Goal: Obtain resource: Download file/media

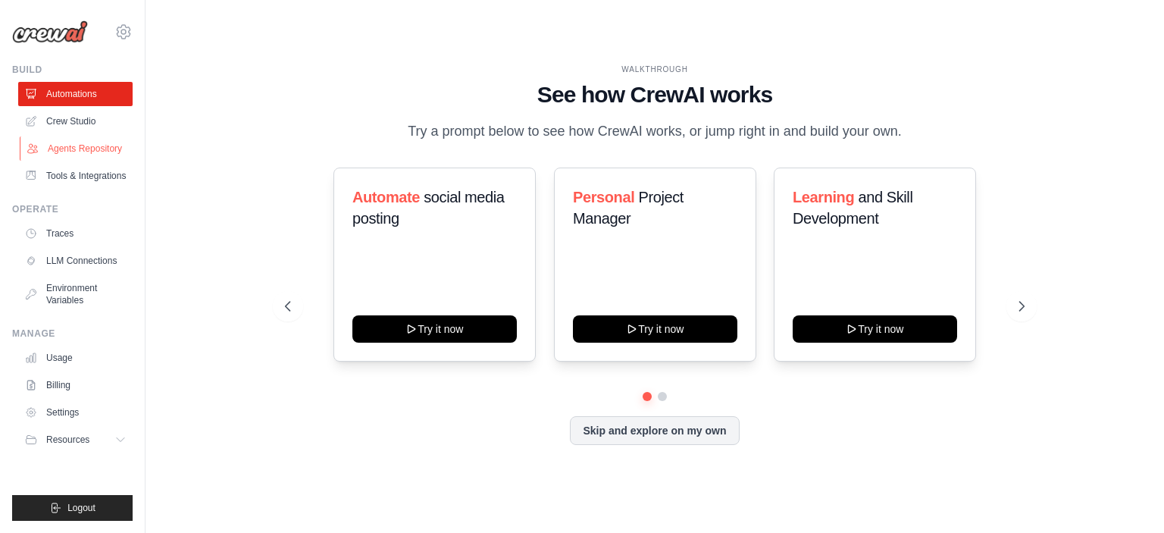
click at [92, 145] on link "Agents Repository" at bounding box center [77, 148] width 114 height 24
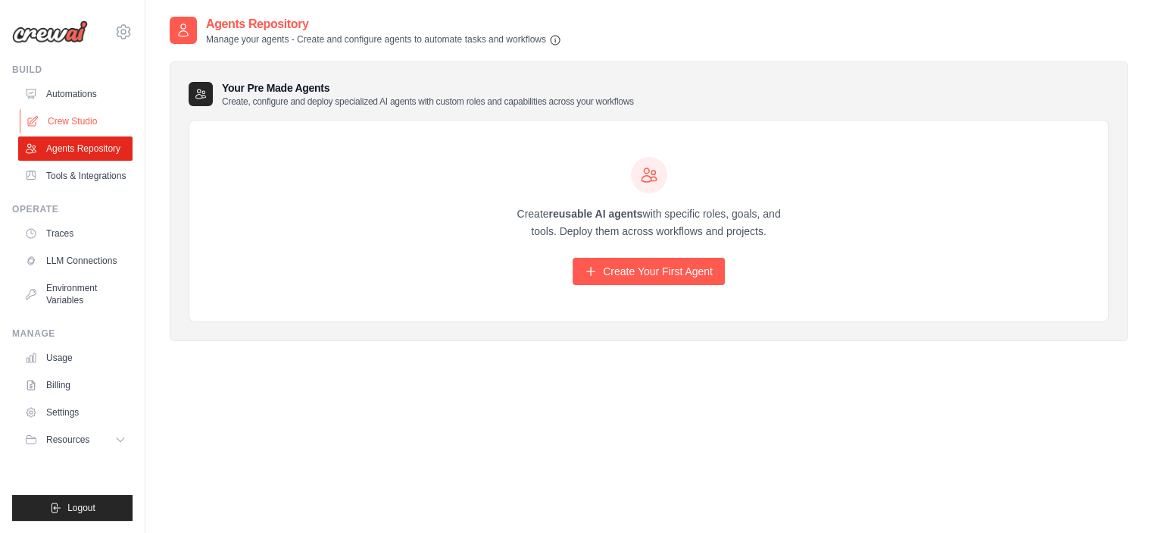
click at [70, 123] on link "Crew Studio" at bounding box center [77, 121] width 114 height 24
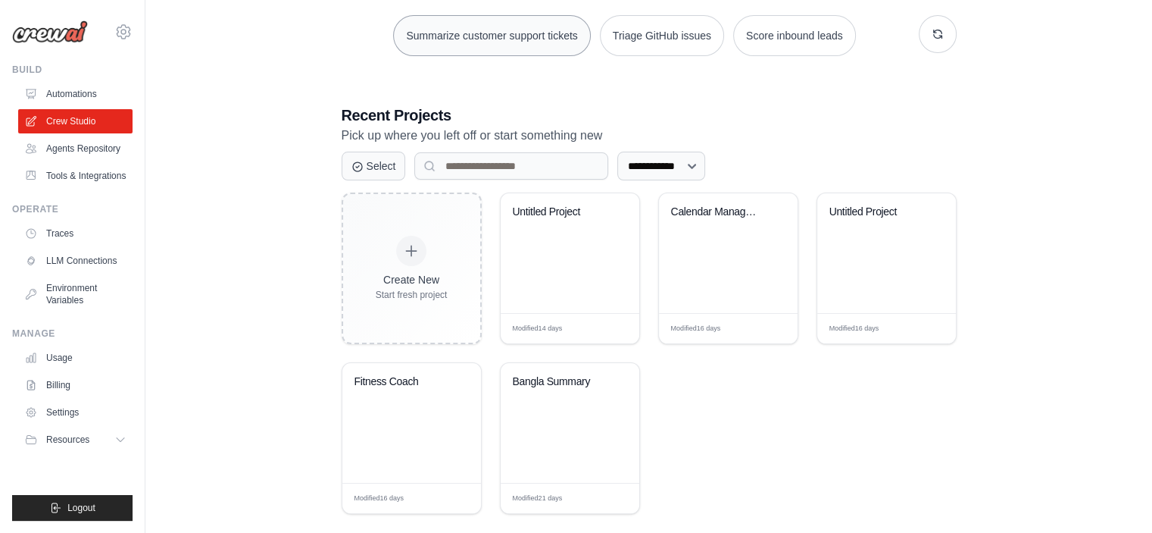
scroll to position [245, 0]
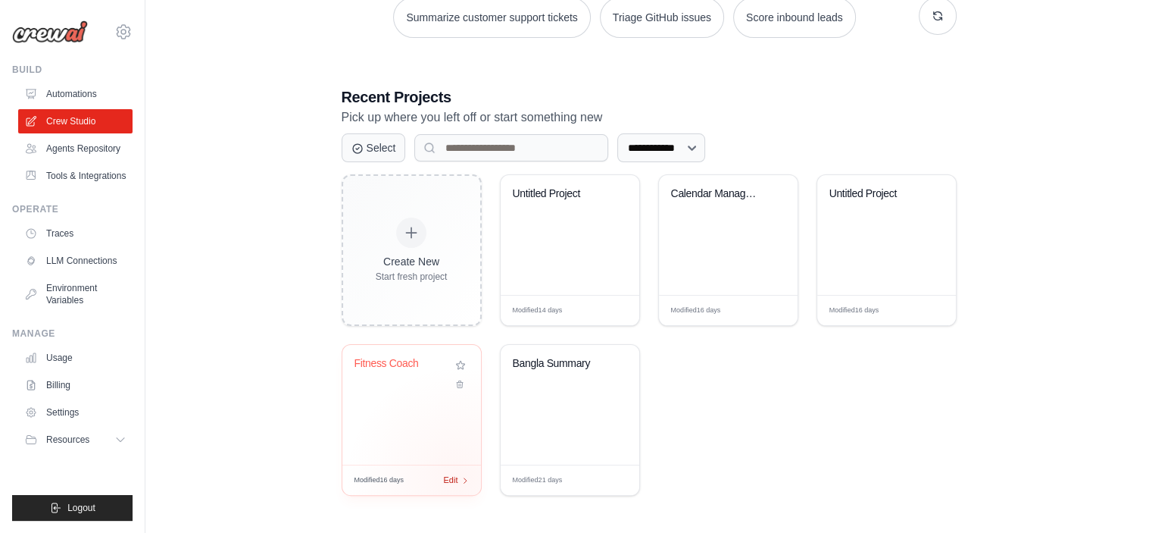
click at [458, 477] on div "Edit" at bounding box center [457, 480] width 26 height 13
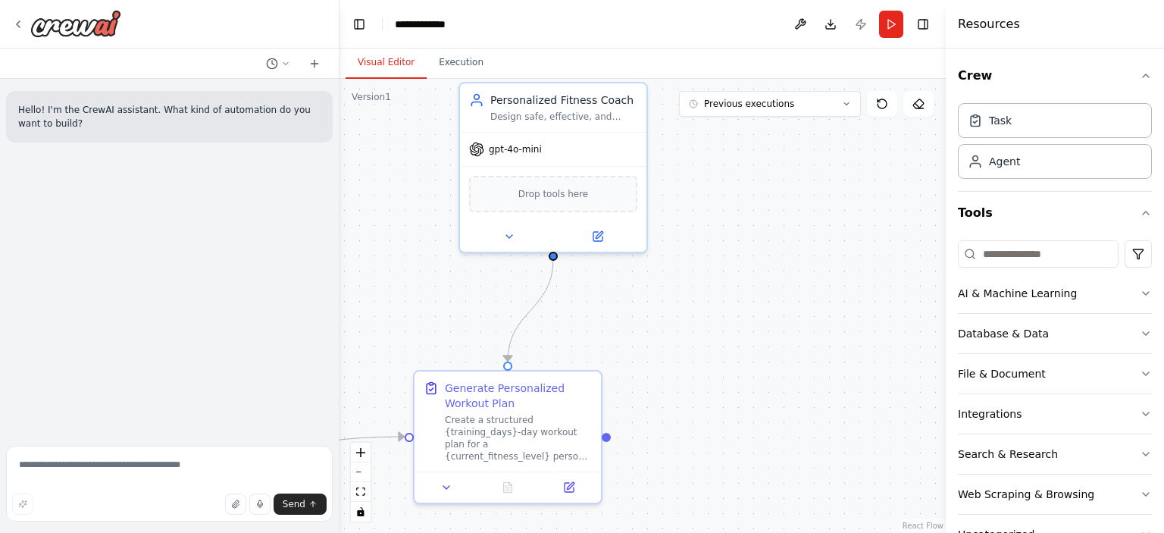
drag, startPoint x: 610, startPoint y: 292, endPoint x: 752, endPoint y: 334, distance: 147.7
click at [752, 334] on div ".deletable-edge-delete-btn { width: 20px; height: 20px; border: 0px solid #ffff…" at bounding box center [642, 306] width 606 height 454
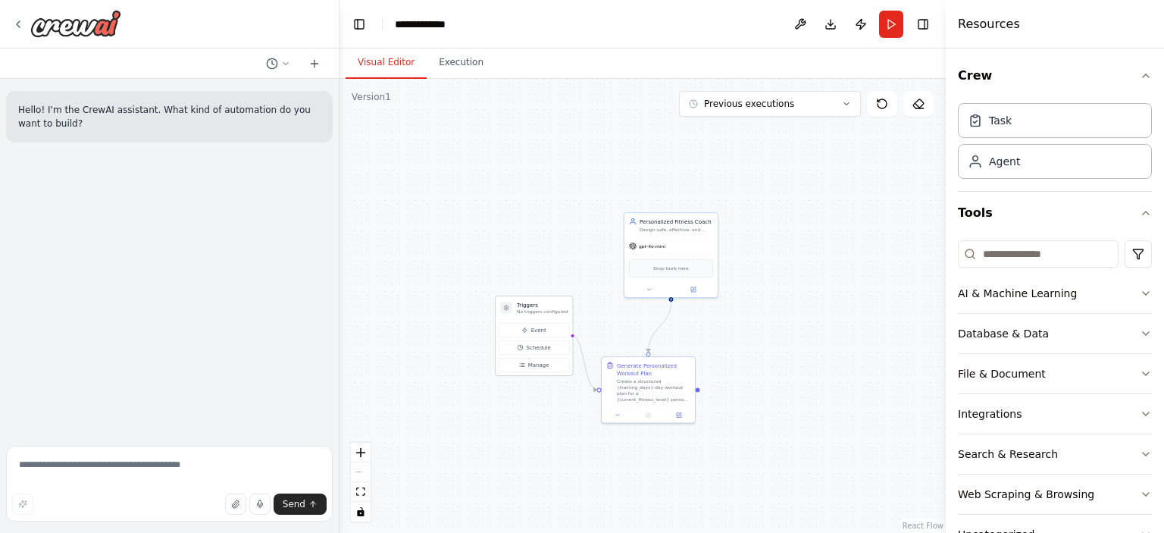
drag, startPoint x: 429, startPoint y: 377, endPoint x: 527, endPoint y: 311, distance: 118.5
click at [527, 311] on p "No triggers configured" at bounding box center [542, 311] width 51 height 6
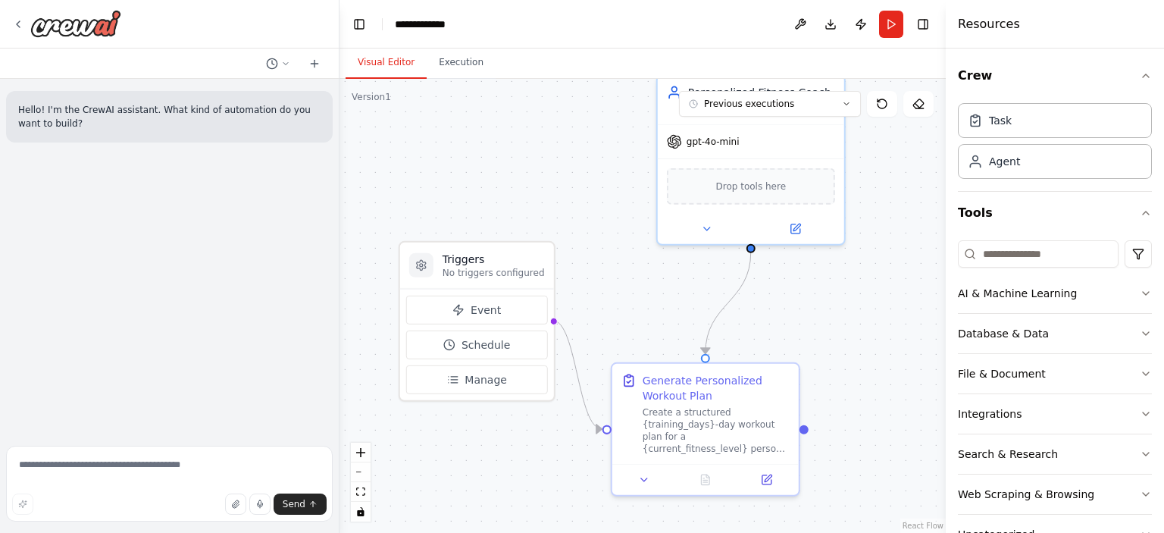
drag, startPoint x: 732, startPoint y: 338, endPoint x: 798, endPoint y: 317, distance: 69.0
click at [798, 317] on div ".deletable-edge-delete-btn { width: 20px; height: 20px; border: 0px solid #ffff…" at bounding box center [642, 306] width 606 height 454
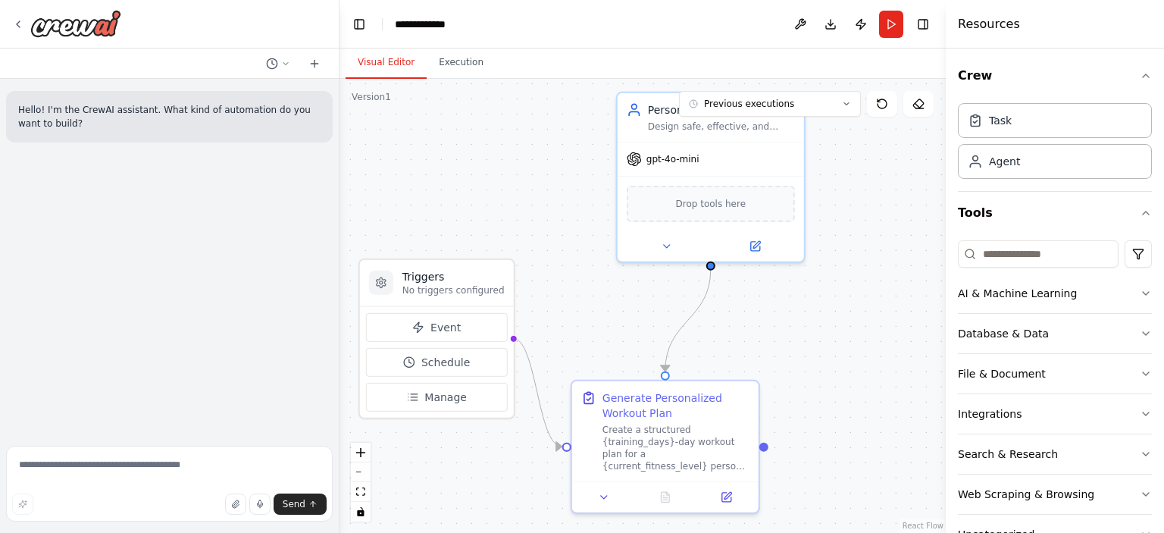
drag, startPoint x: 563, startPoint y: 210, endPoint x: 519, endPoint y: 230, distance: 48.2
click at [519, 230] on div ".deletable-edge-delete-btn { width: 20px; height: 20px; border: 0px solid #ffff…" at bounding box center [642, 306] width 606 height 454
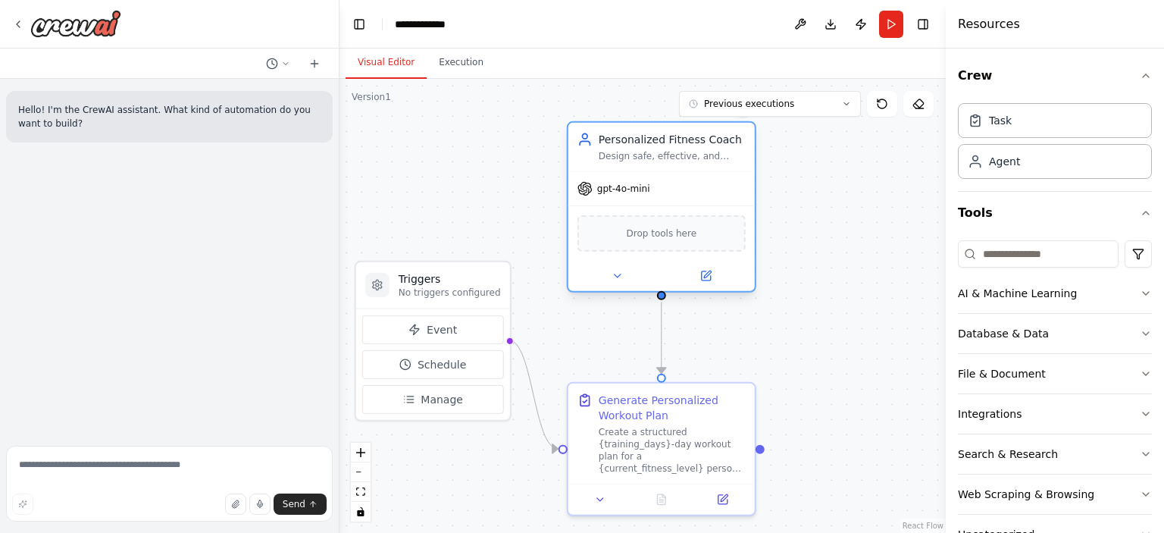
drag, startPoint x: 691, startPoint y: 145, endPoint x: 639, endPoint y: 182, distance: 63.5
click at [639, 182] on div "gpt-4o-mini" at bounding box center [661, 188] width 186 height 33
click at [435, 406] on button "Manage" at bounding box center [433, 399] width 142 height 29
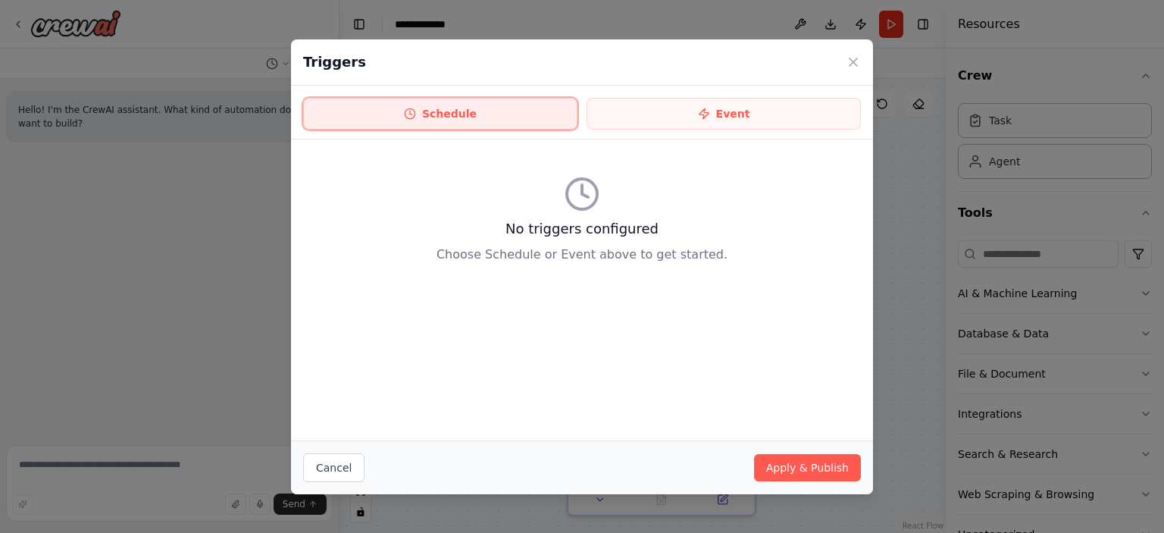
click at [483, 119] on button "Schedule" at bounding box center [440, 114] width 274 height 32
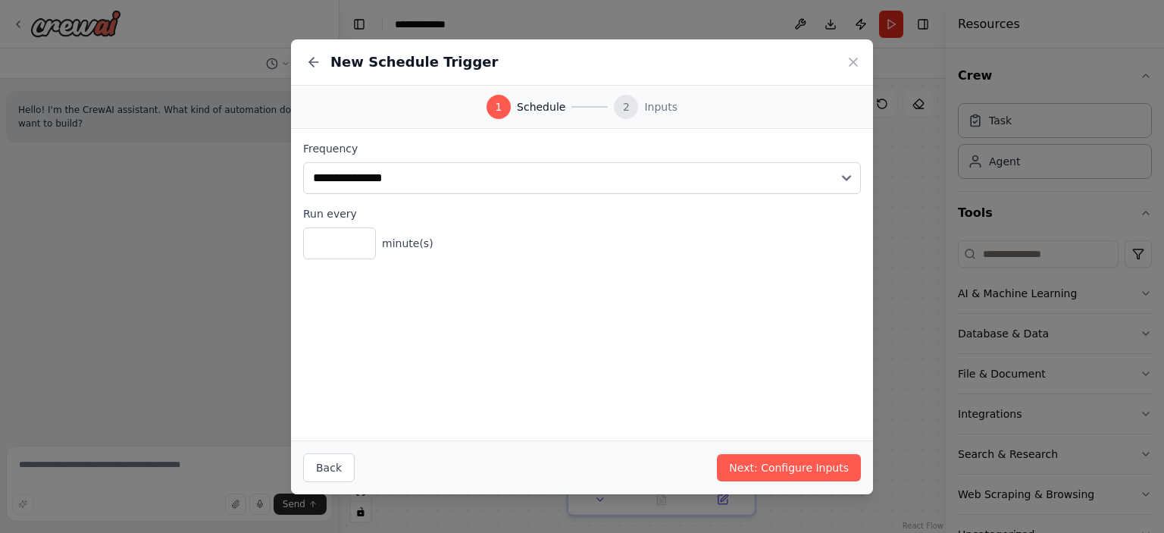
click at [845, 72] on div "New Schedule Trigger" at bounding box center [582, 62] width 582 height 46
click at [849, 66] on icon at bounding box center [852, 62] width 15 height 15
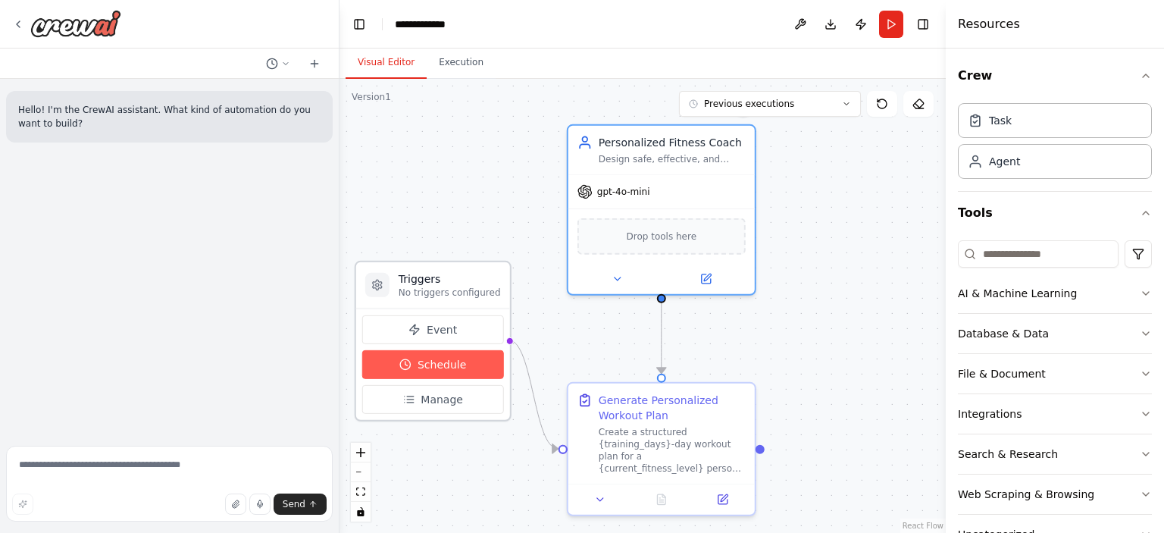
click at [482, 359] on button "Schedule" at bounding box center [433, 364] width 142 height 29
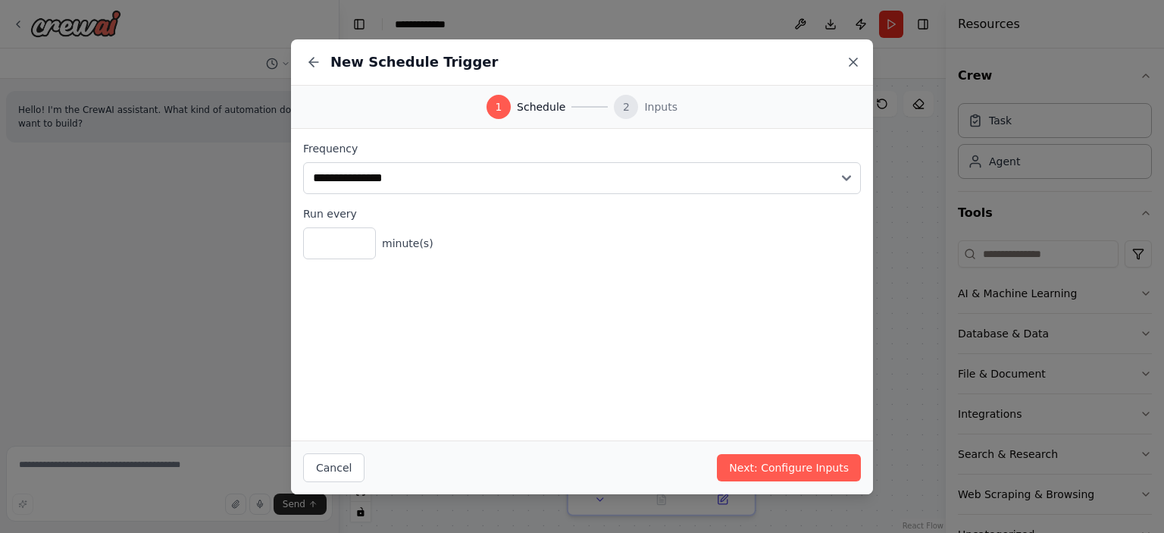
click at [855, 61] on icon at bounding box center [852, 62] width 15 height 15
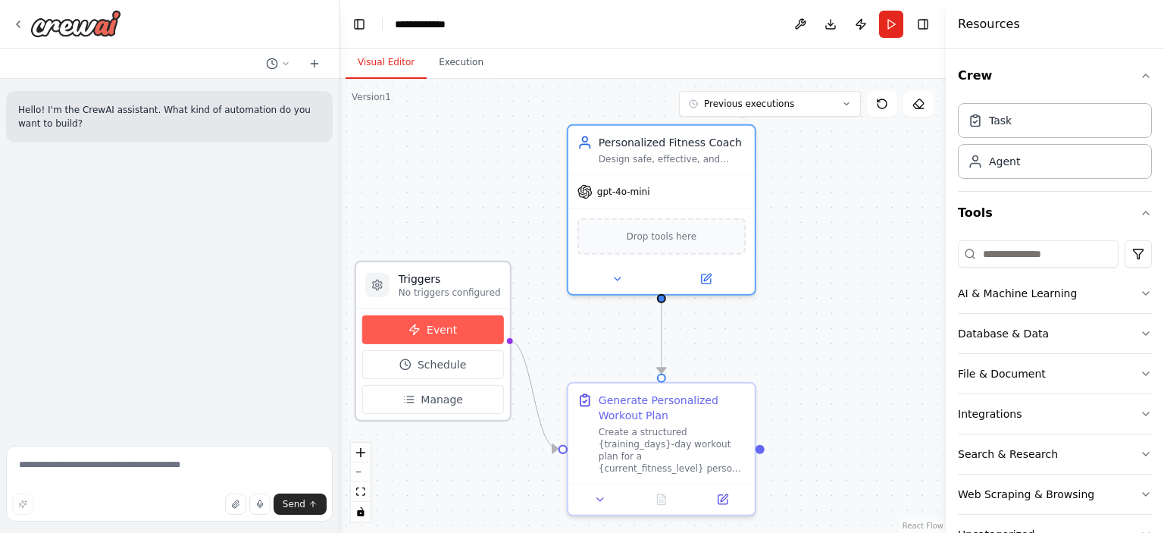
click at [430, 339] on button "Event" at bounding box center [433, 329] width 142 height 29
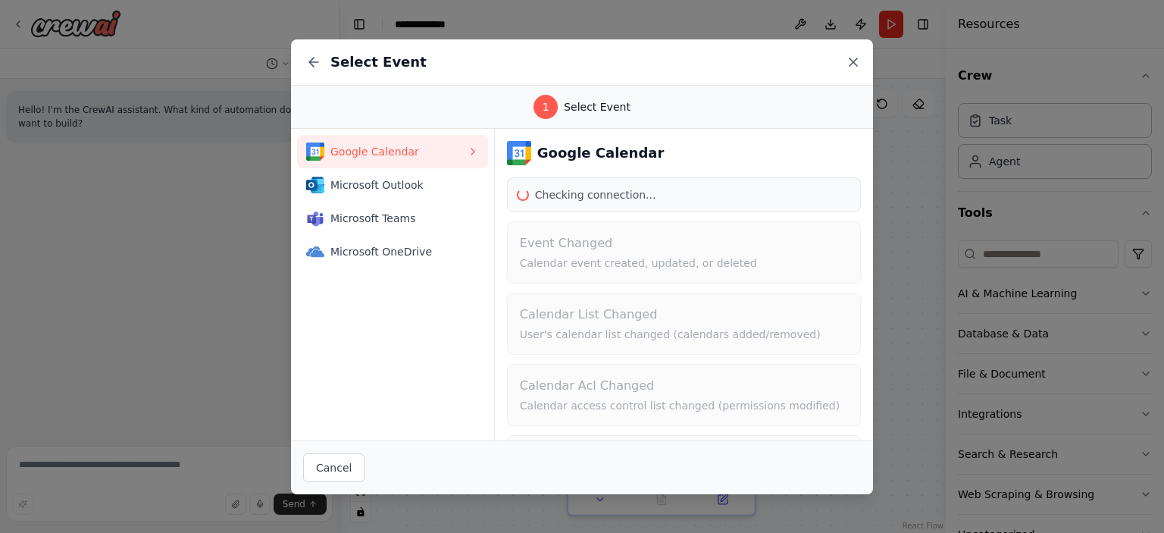
click at [849, 59] on icon at bounding box center [852, 62] width 15 height 15
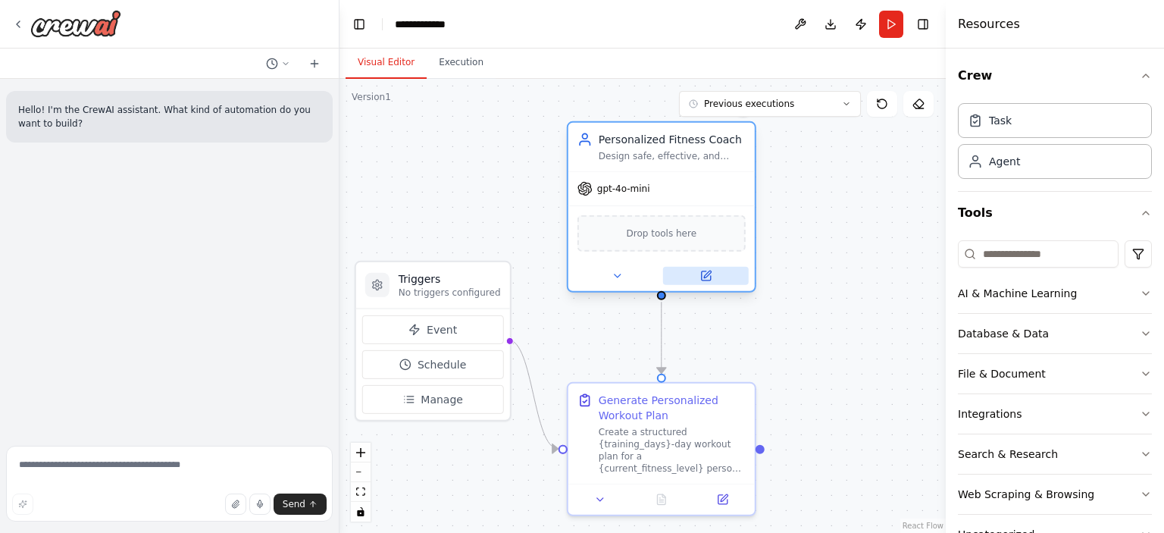
click at [715, 280] on button at bounding box center [706, 276] width 86 height 18
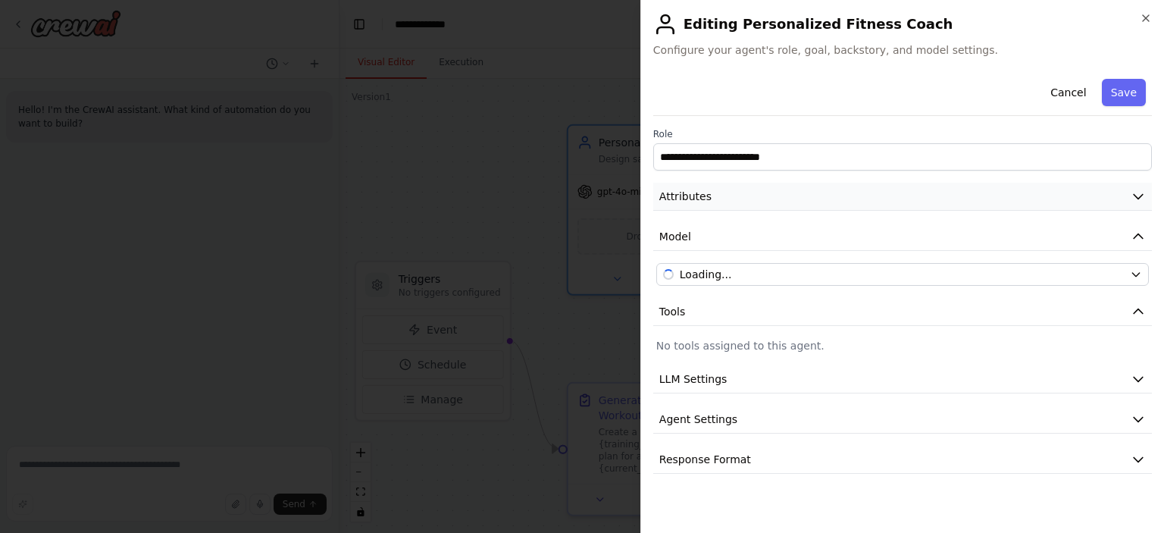
click at [733, 205] on button "Attributes" at bounding box center [902, 197] width 499 height 28
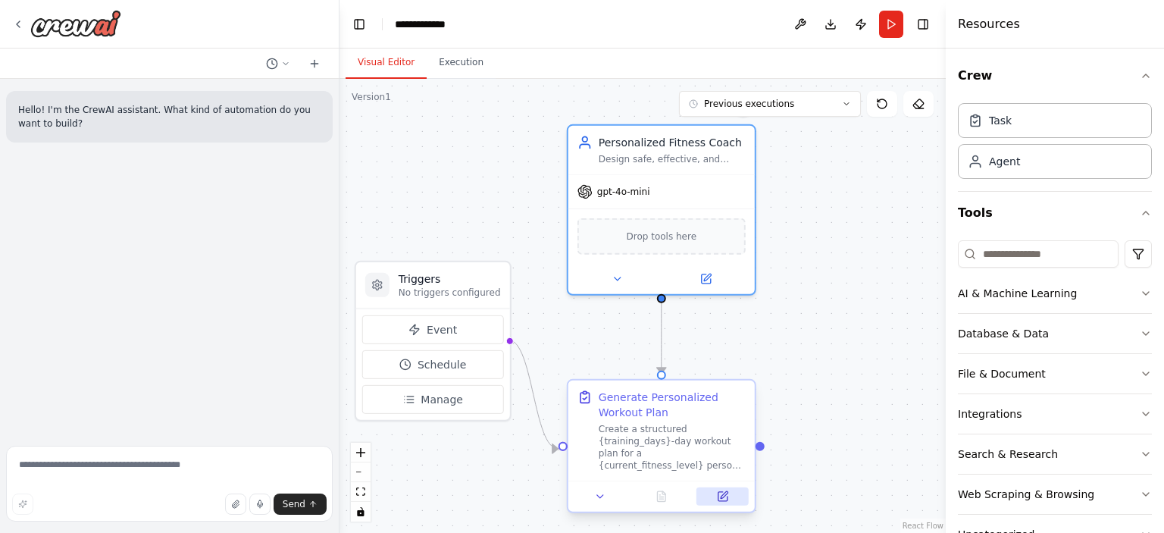
click at [722, 495] on icon at bounding box center [723, 494] width 7 height 7
select select "******"
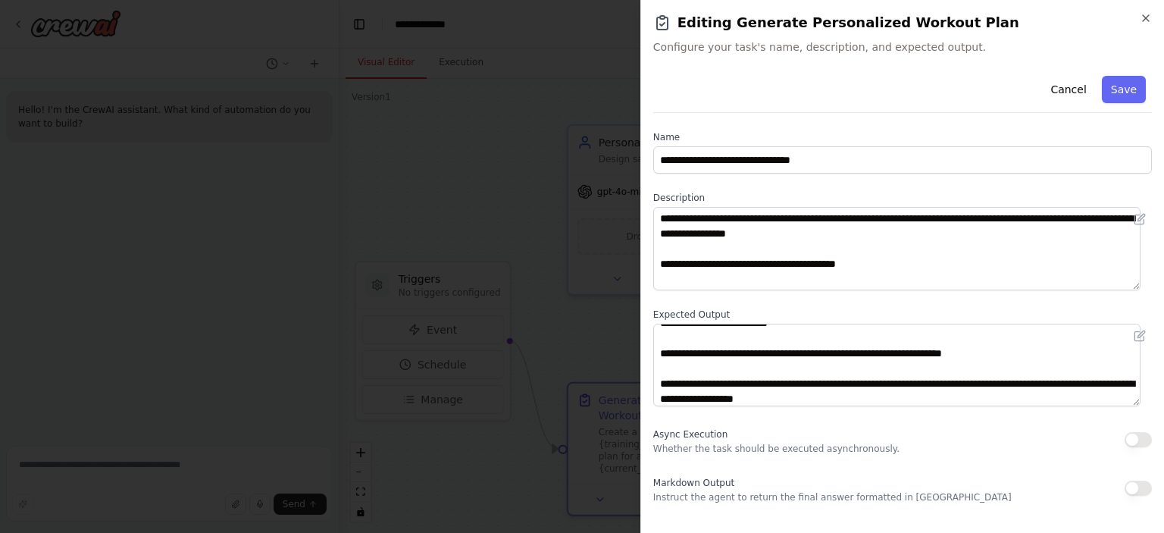
scroll to position [288, 0]
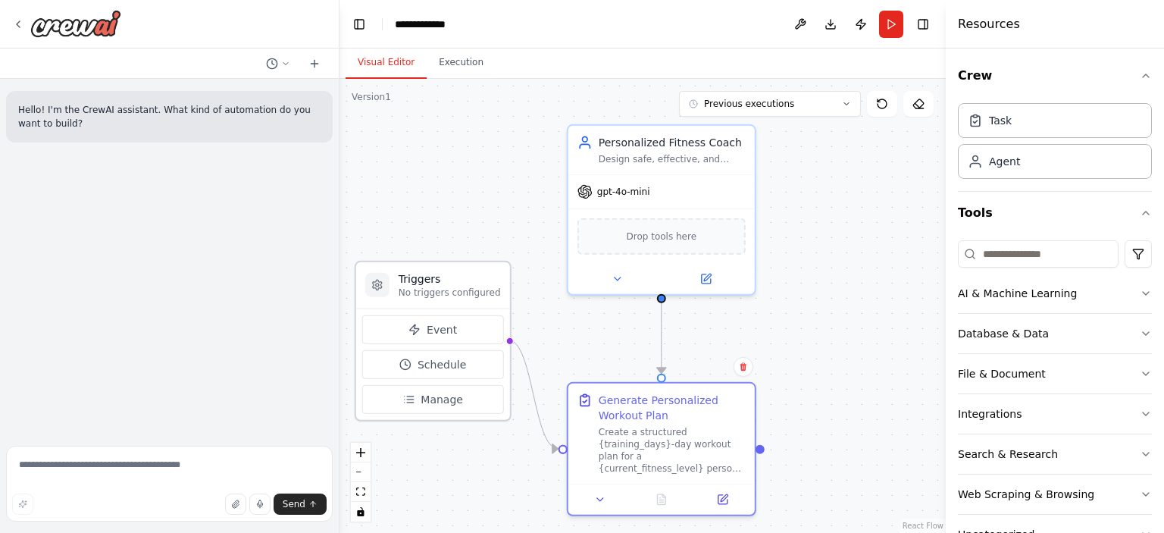
click at [452, 277] on h3 "Triggers" at bounding box center [450, 278] width 102 height 15
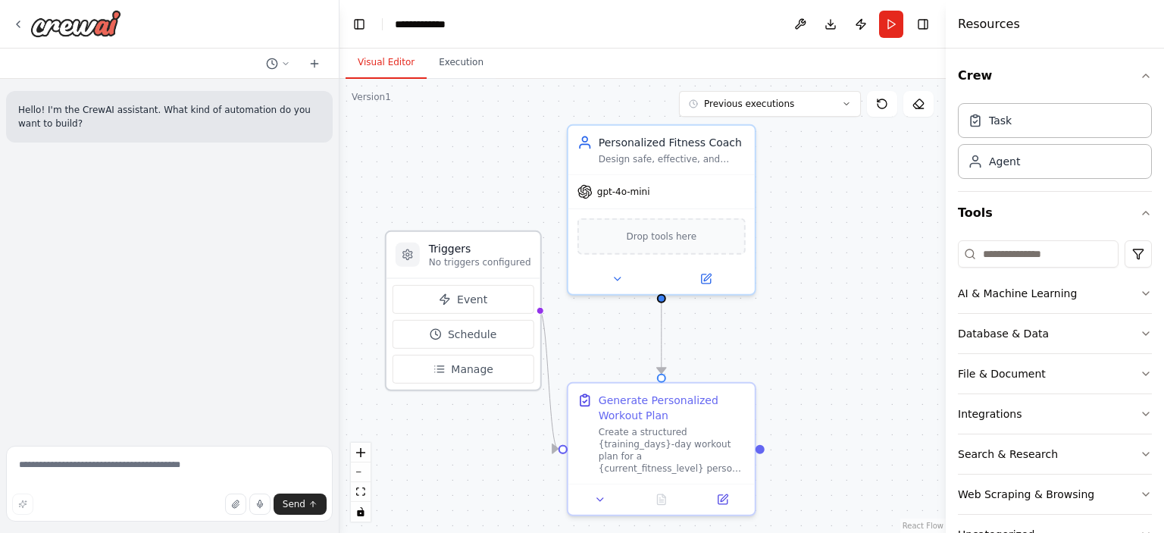
drag, startPoint x: 440, startPoint y: 301, endPoint x: 476, endPoint y: 267, distance: 48.8
click at [476, 267] on div "Triggers No triggers configured" at bounding box center [463, 255] width 154 height 46
click at [476, 267] on p "No triggers configured" at bounding box center [480, 262] width 102 height 12
drag, startPoint x: 476, startPoint y: 267, endPoint x: 459, endPoint y: 260, distance: 18.3
click at [459, 260] on p "No triggers configured" at bounding box center [480, 262] width 102 height 12
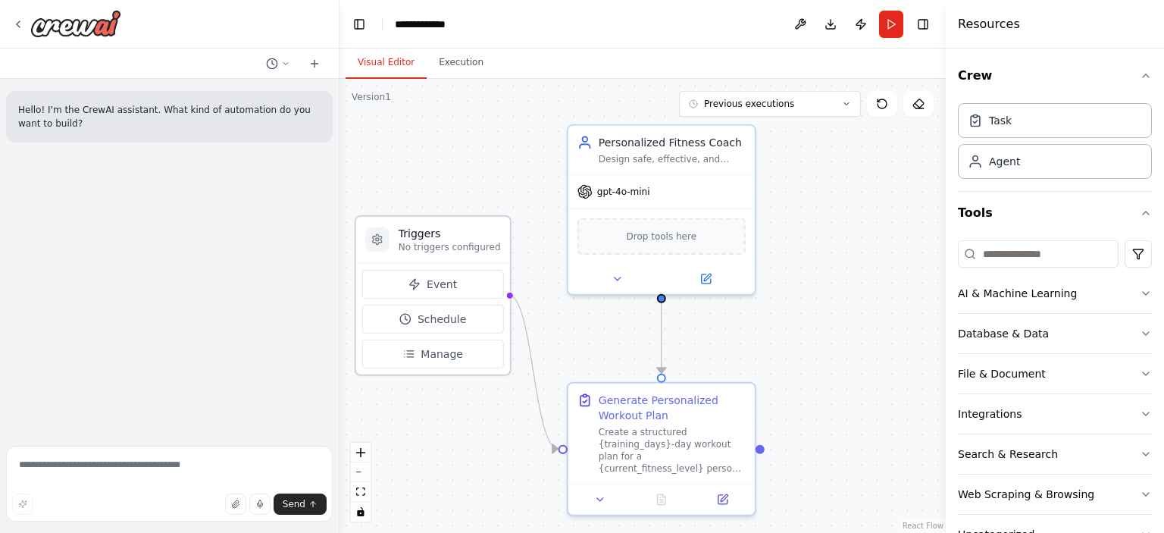
drag, startPoint x: 459, startPoint y: 259, endPoint x: 426, endPoint y: 243, distance: 36.9
click at [426, 243] on p "No triggers configured" at bounding box center [450, 247] width 102 height 12
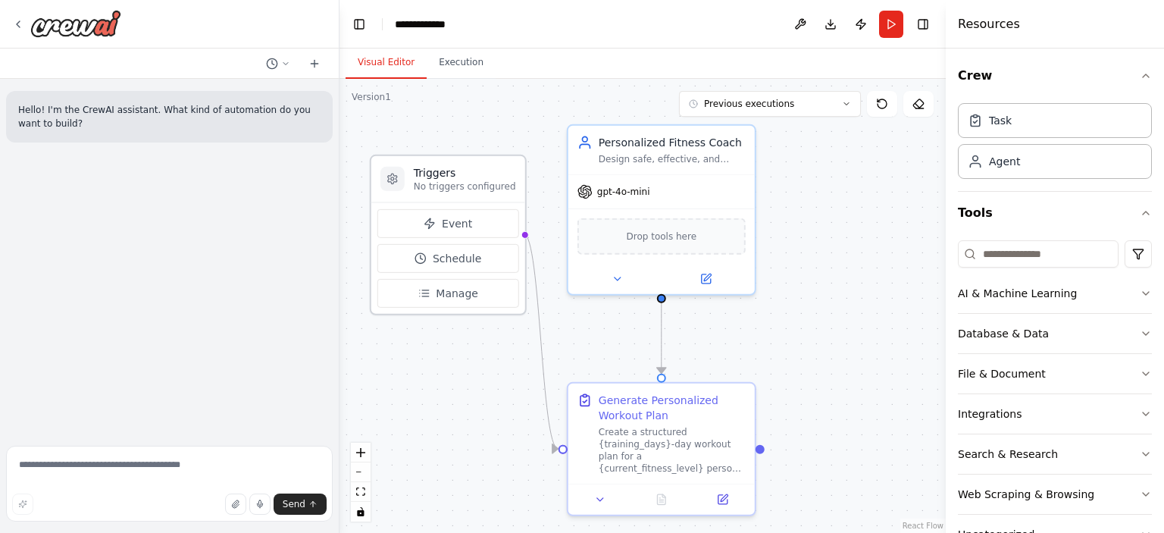
drag, startPoint x: 426, startPoint y: 243, endPoint x: 428, endPoint y: 167, distance: 76.6
click at [428, 167] on h3 "Triggers" at bounding box center [465, 172] width 102 height 15
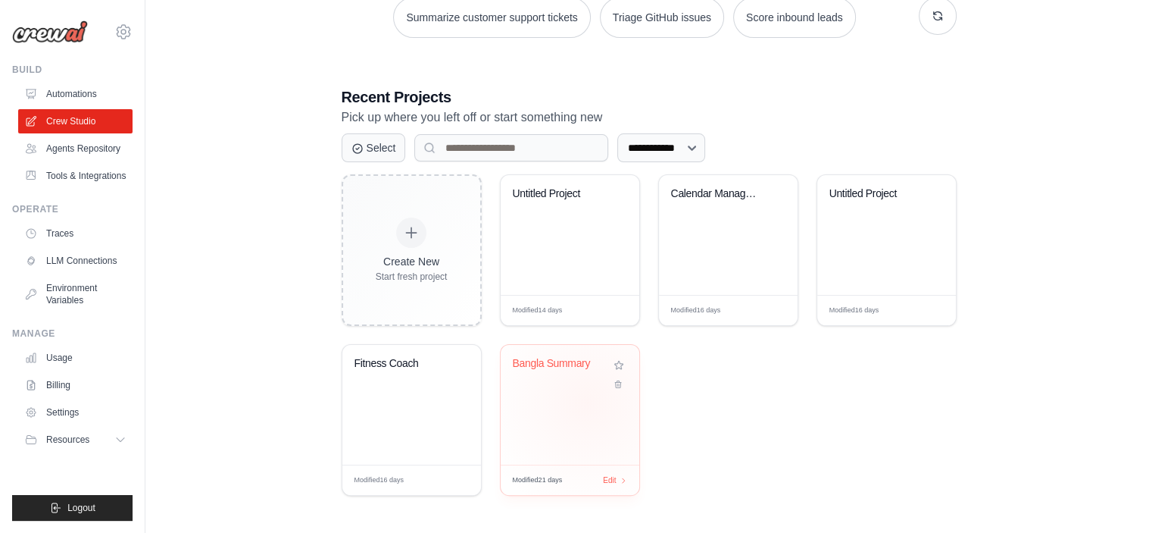
click at [587, 401] on div "Bangla Summary" at bounding box center [570, 405] width 139 height 120
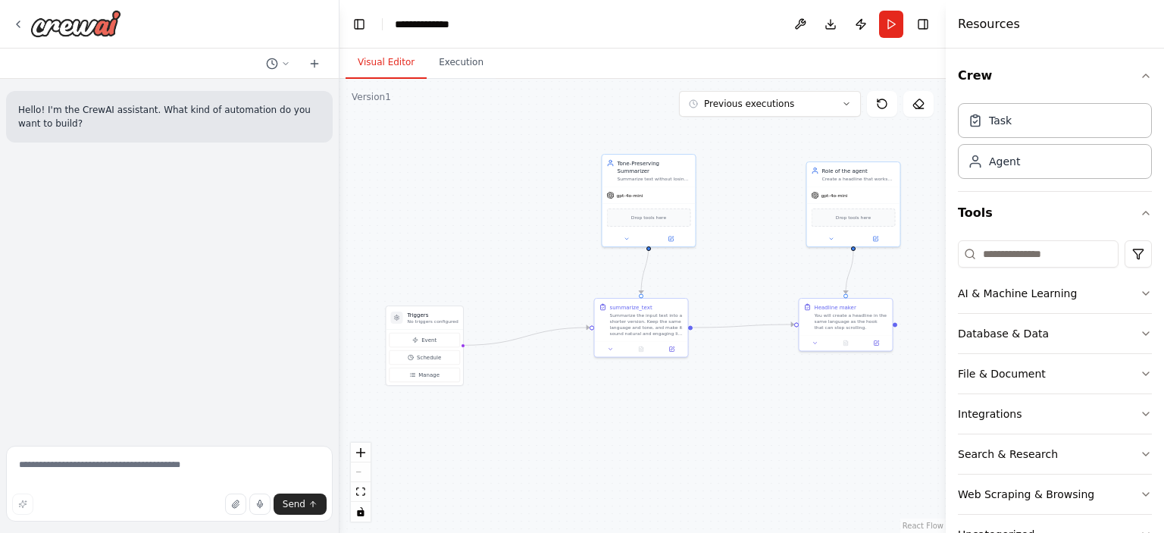
drag, startPoint x: 601, startPoint y: 341, endPoint x: 711, endPoint y: 259, distance: 137.0
click at [711, 259] on div ".deletable-edge-delete-btn { width: 20px; height: 20px; border: 0px solid #ffff…" at bounding box center [642, 306] width 606 height 454
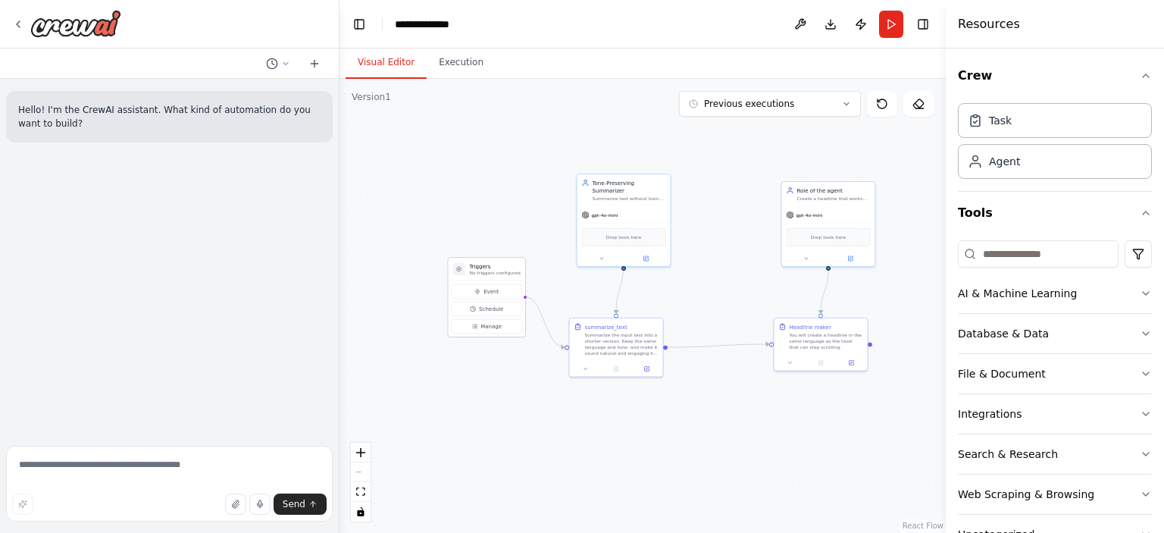
drag, startPoint x: 395, startPoint y: 341, endPoint x: 483, endPoint y: 274, distance: 110.3
click at [483, 274] on p "No triggers configured" at bounding box center [495, 273] width 51 height 6
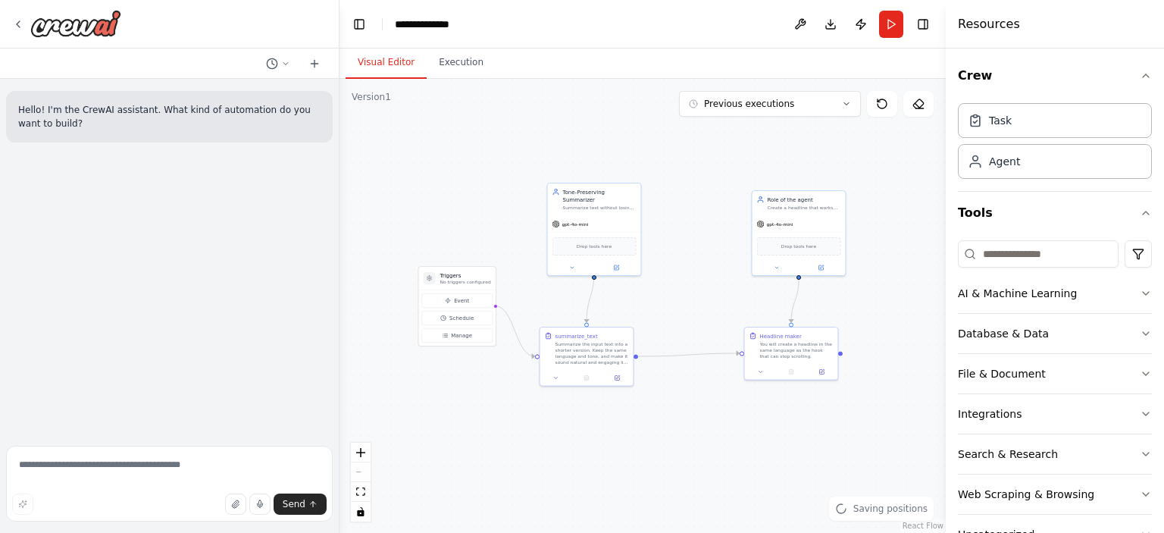
drag, startPoint x: 717, startPoint y: 160, endPoint x: 688, endPoint y: 169, distance: 30.9
click at [688, 169] on div ".deletable-edge-delete-btn { width: 20px; height: 20px; border: 0px solid #ffff…" at bounding box center [642, 306] width 606 height 454
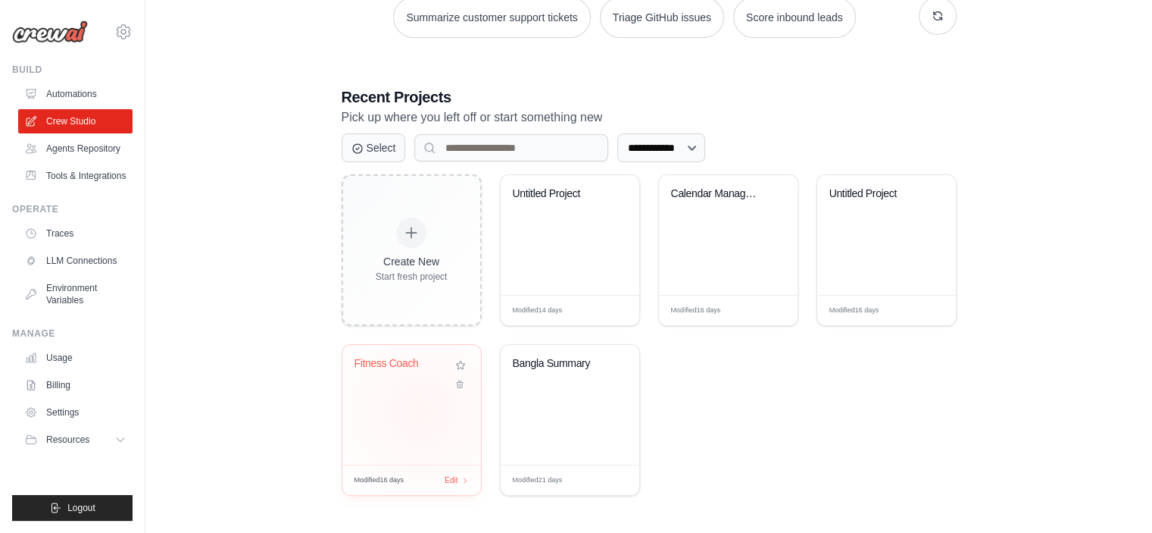
click at [421, 408] on div "Fitness Coach" at bounding box center [411, 405] width 139 height 120
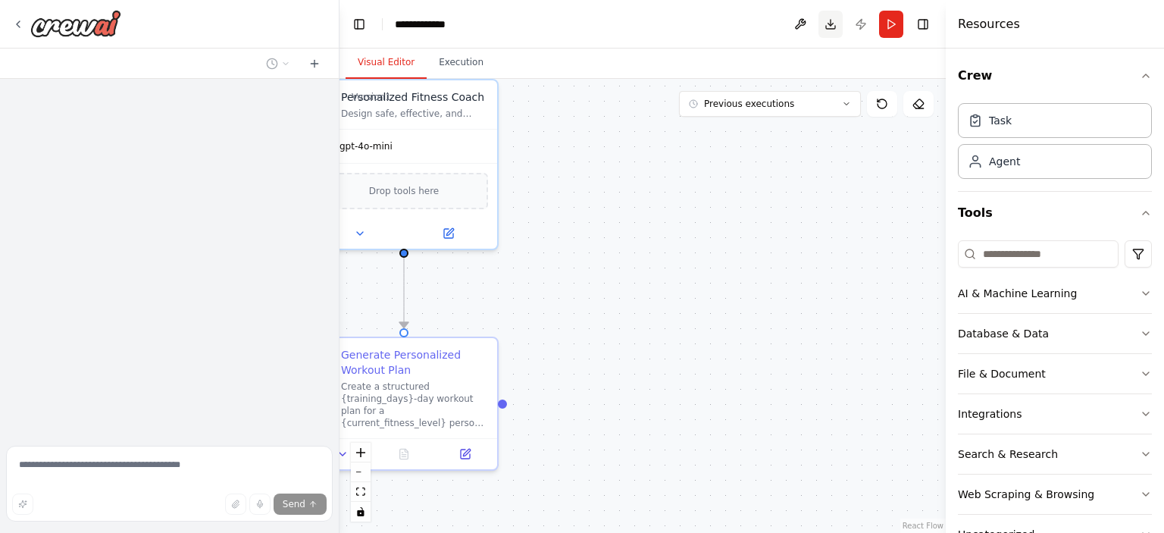
click at [824, 27] on button "Download" at bounding box center [830, 24] width 24 height 27
